Goal: Register for event/course

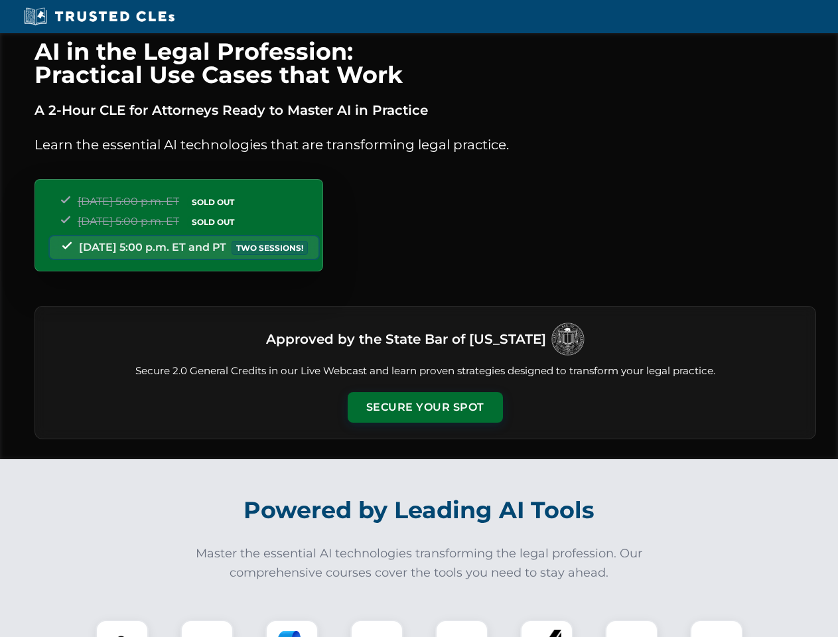
click at [425, 407] on button "Secure Your Spot" at bounding box center [425, 407] width 155 height 31
